Goal: Information Seeking & Learning: Learn about a topic

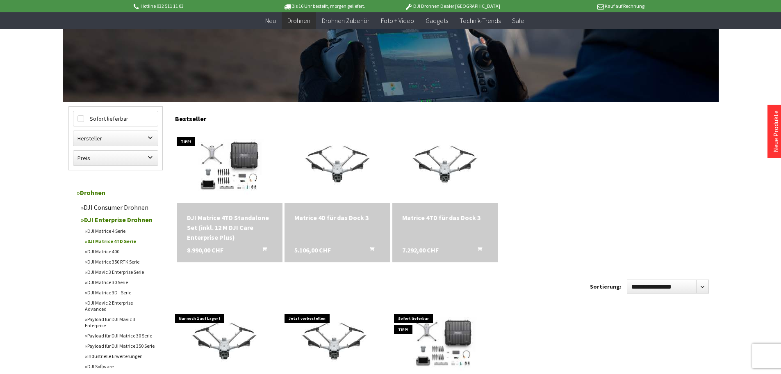
scroll to position [164, 0]
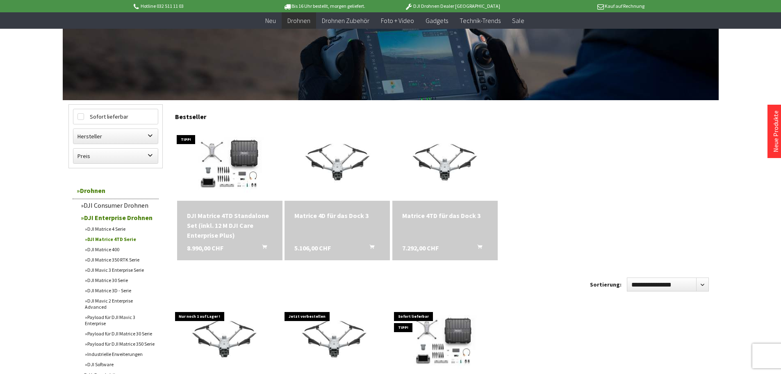
click at [445, 214] on div "Matrice 4TD für das Dock 3" at bounding box center [445, 215] width 86 height 10
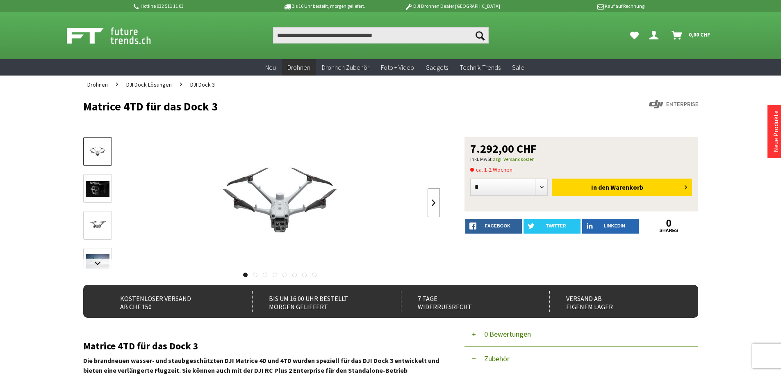
click at [431, 203] on link at bounding box center [434, 202] width 12 height 29
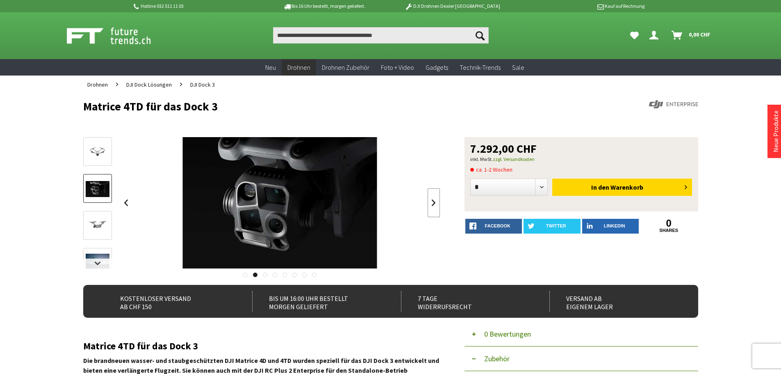
click at [431, 203] on link at bounding box center [434, 202] width 12 height 29
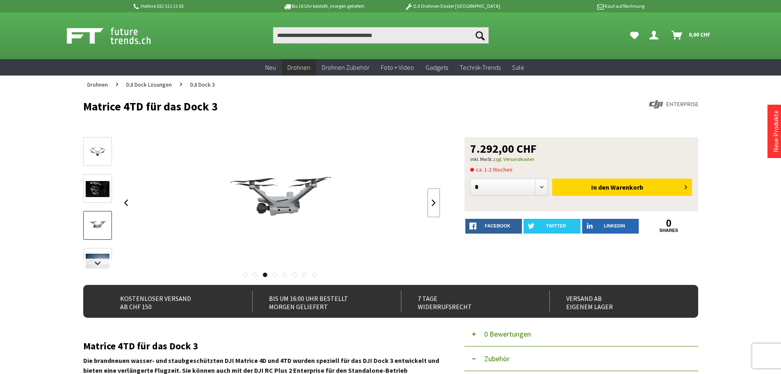
click at [431, 203] on link at bounding box center [434, 202] width 12 height 29
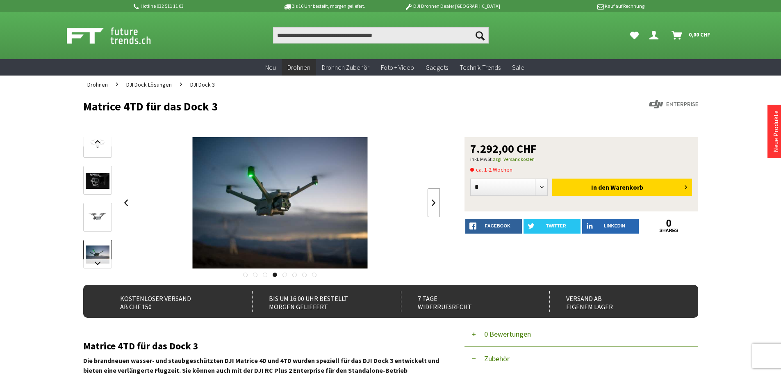
click at [431, 203] on link at bounding box center [434, 202] width 12 height 29
